Goal: Obtain resource: Obtain resource

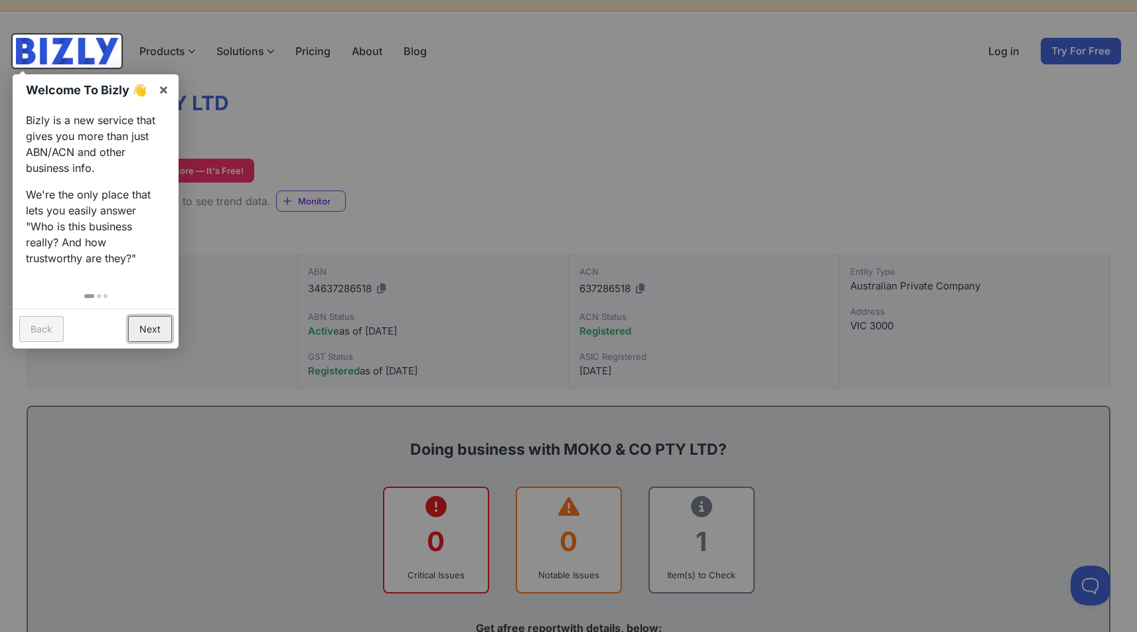
scroll to position [44, 0]
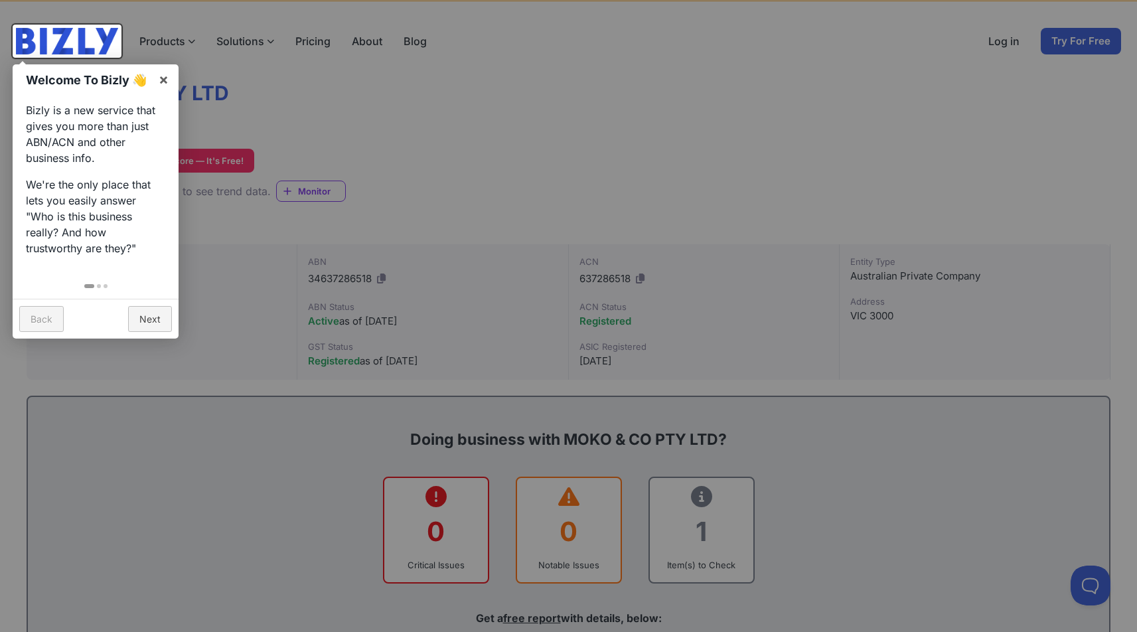
click at [151, 282] on div at bounding box center [96, 284] width 166 height 29
click at [152, 306] on link "Next" at bounding box center [150, 319] width 44 height 26
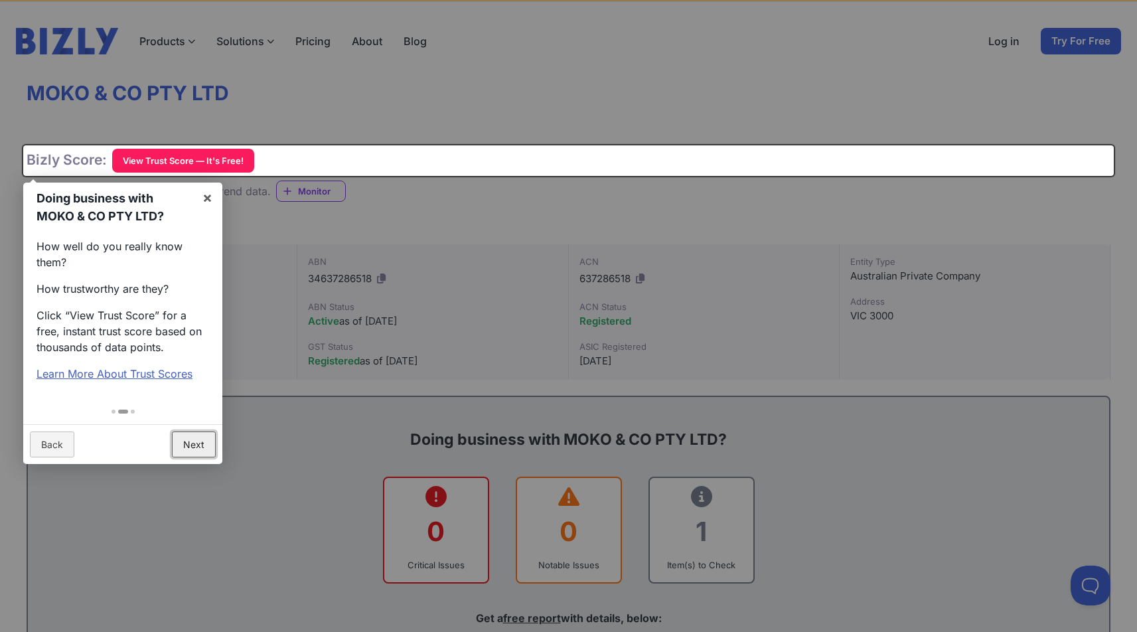
click at [203, 432] on link "Next" at bounding box center [194, 445] width 44 height 26
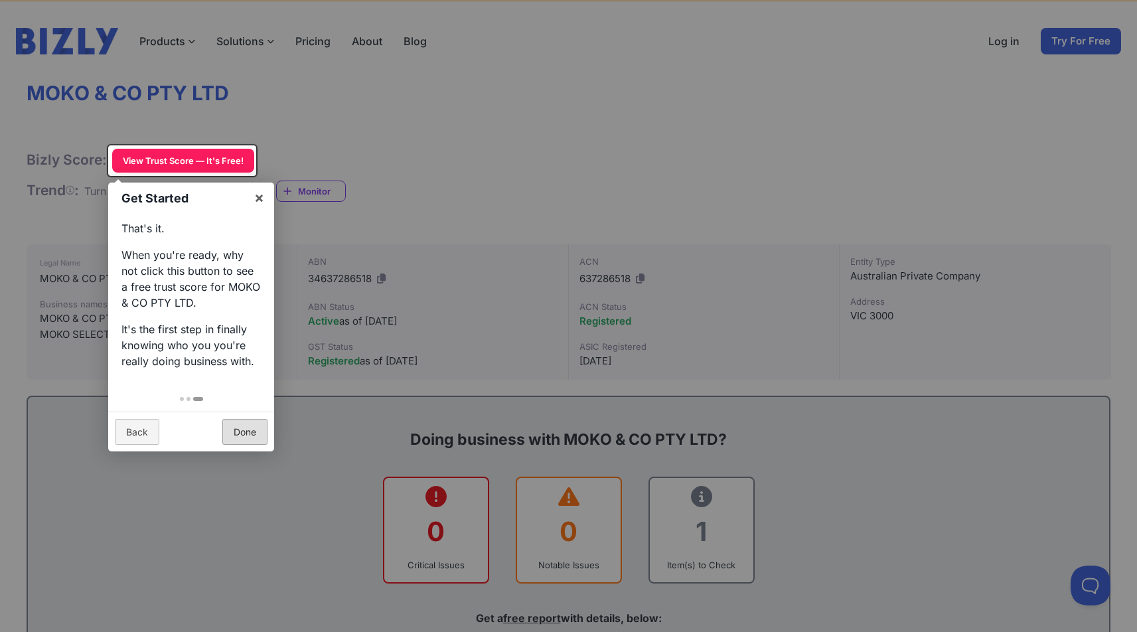
click at [203, 428] on div "Back Done" at bounding box center [191, 432] width 166 height 40
click at [230, 429] on link "Done" at bounding box center [244, 432] width 45 height 26
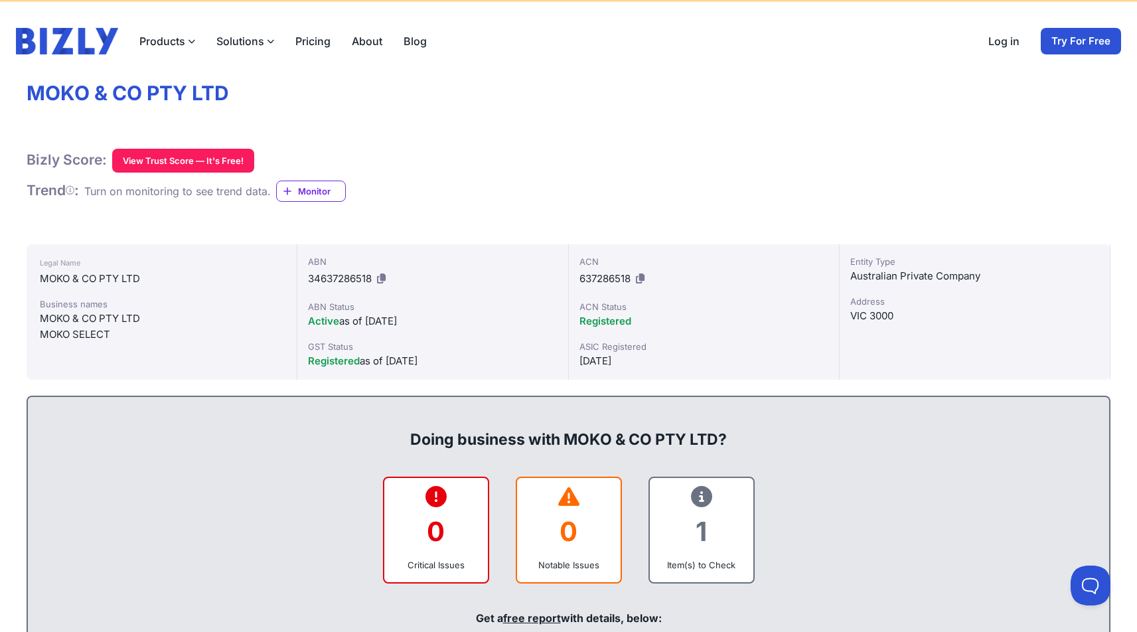
click at [190, 165] on button "View Trust Score — It's Free!" at bounding box center [183, 161] width 142 height 24
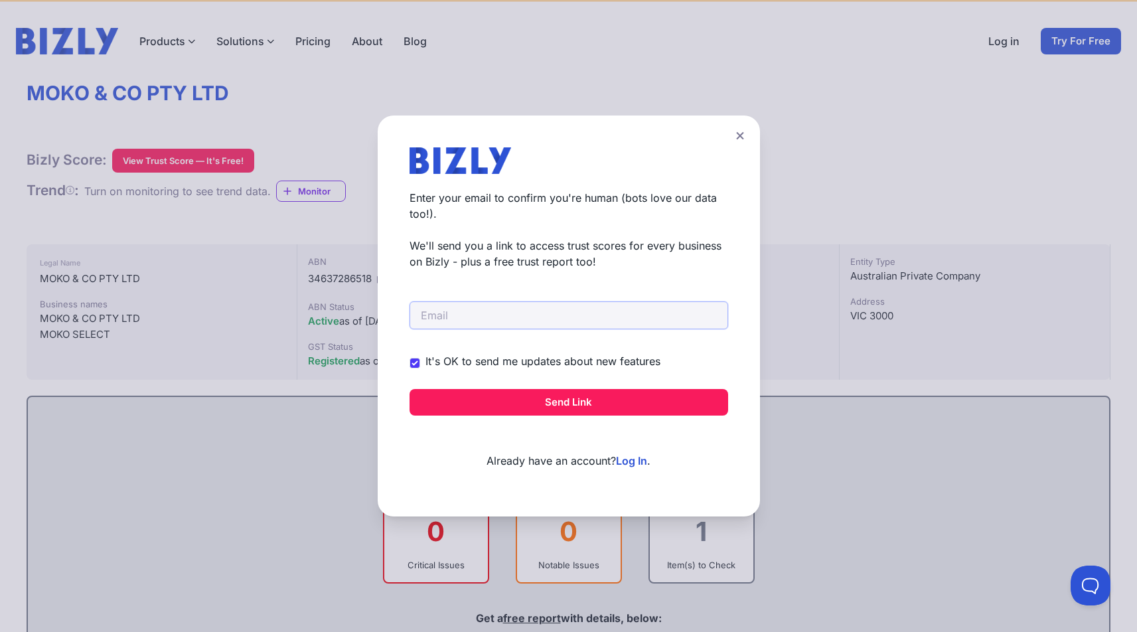
click at [489, 309] on input "email" at bounding box center [569, 315] width 319 height 28
drag, startPoint x: 568, startPoint y: 315, endPoint x: 397, endPoint y: 303, distance: 171.7
click at [397, 303] on div "Create a Free Account to View Trust Scores Get instant access to trust scores f…" at bounding box center [569, 316] width 382 height 401
type input "[DOMAIN_NAME][EMAIL_ADDRESS][DOMAIN_NAME]"
click at [523, 397] on button "Send Link" at bounding box center [569, 402] width 319 height 27
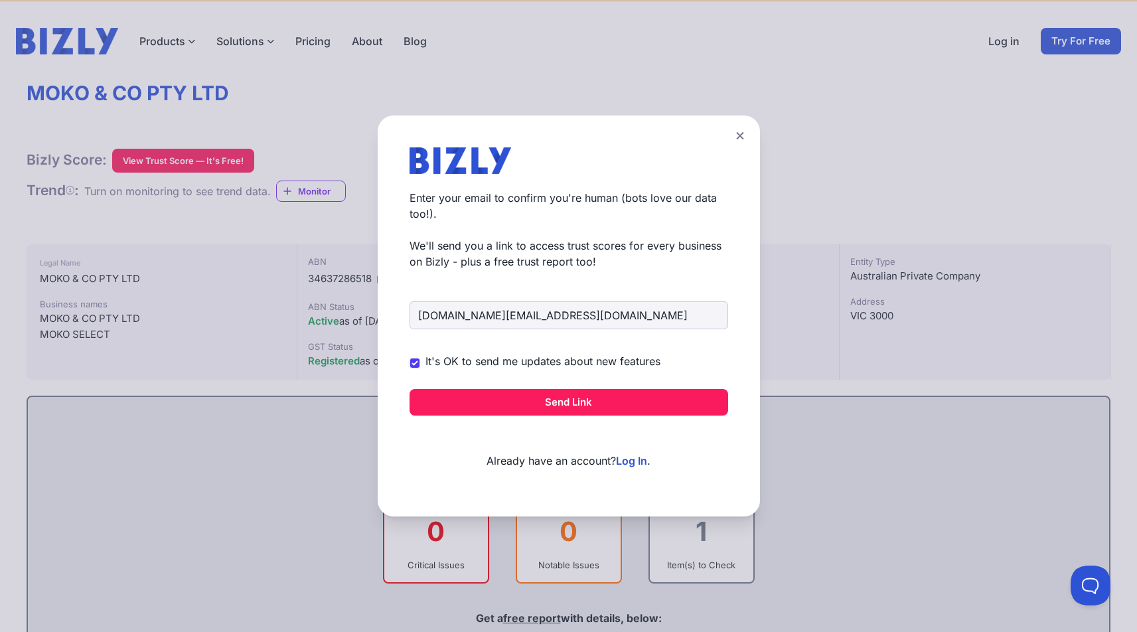
click at [592, 406] on button "Send Link" at bounding box center [569, 402] width 319 height 27
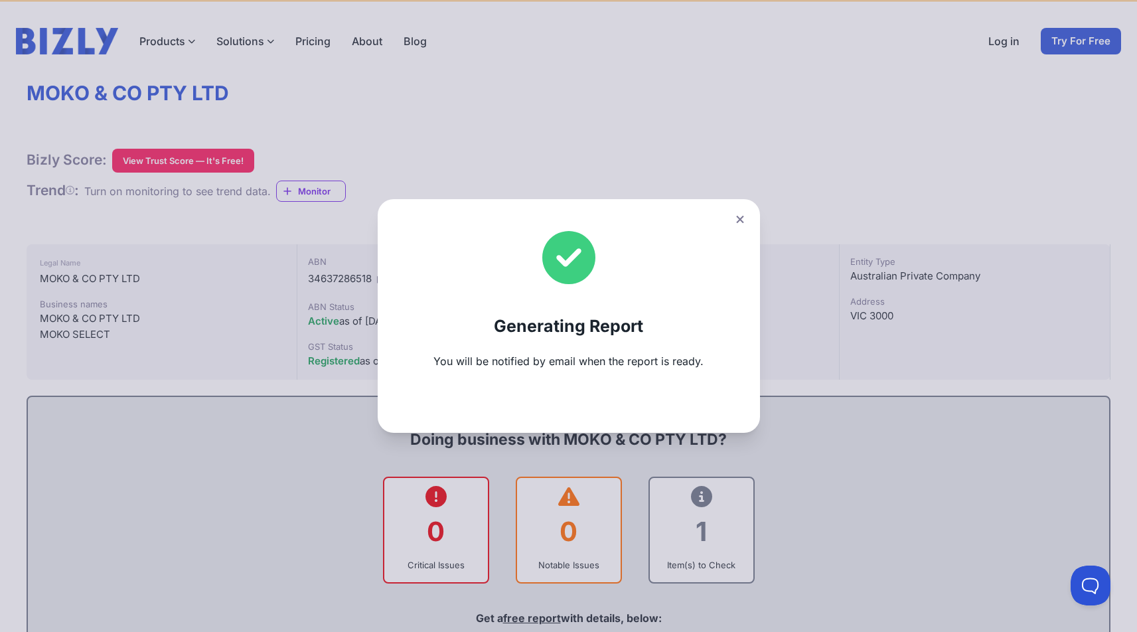
click at [420, 361] on p "You will be notified by email when the report is ready." at bounding box center [569, 361] width 319 height 16
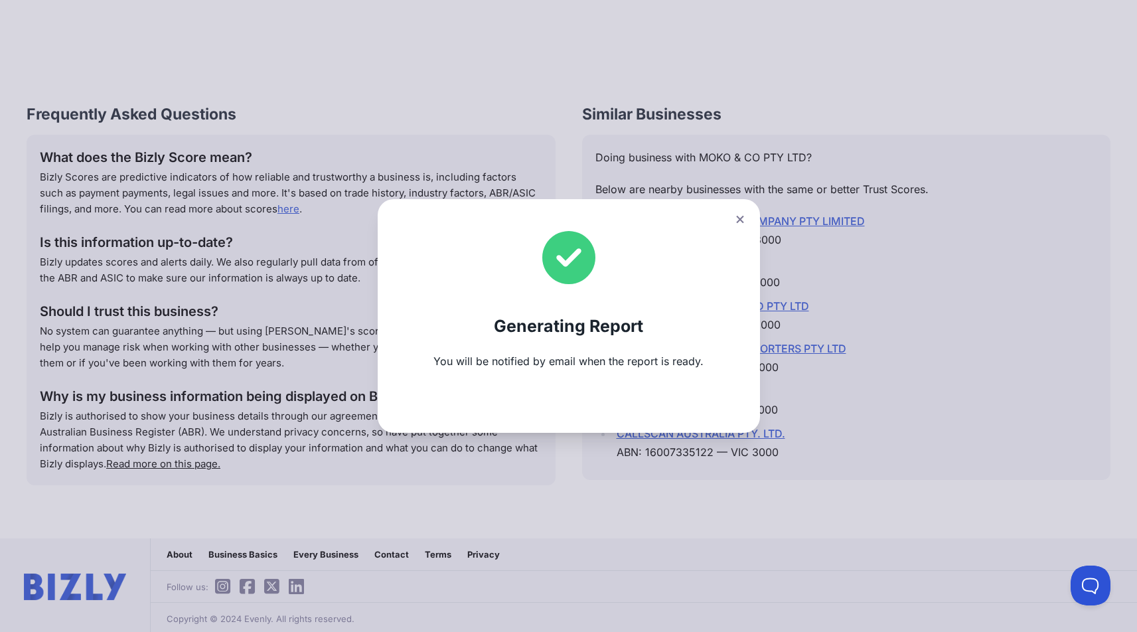
scroll to position [1595, 0]
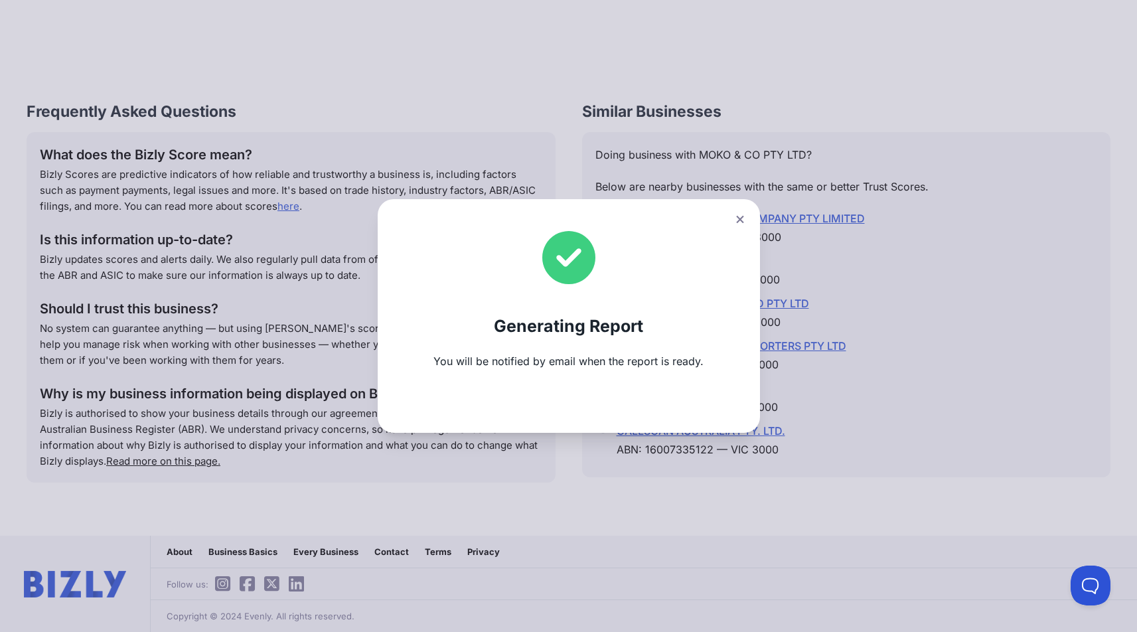
click at [744, 219] on icon at bounding box center [740, 219] width 8 height 9
